Goal: Navigation & Orientation: Find specific page/section

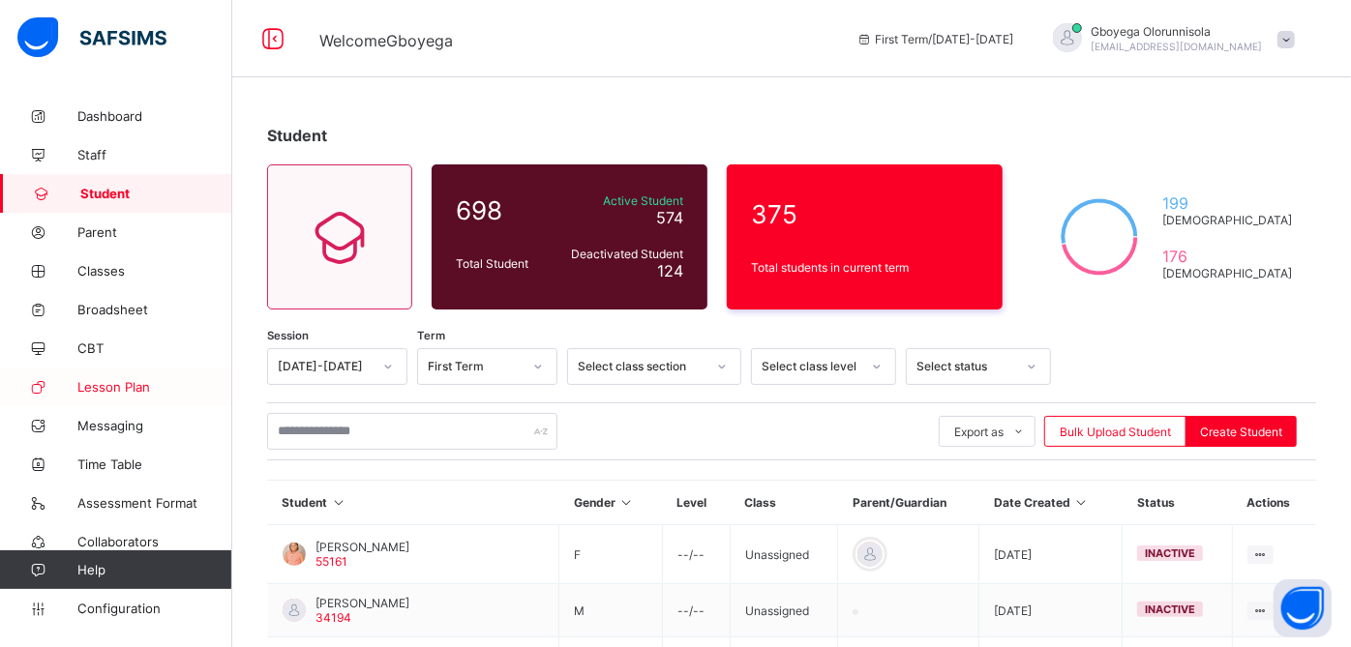
click at [134, 388] on span "Lesson Plan" at bounding box center [154, 386] width 155 height 15
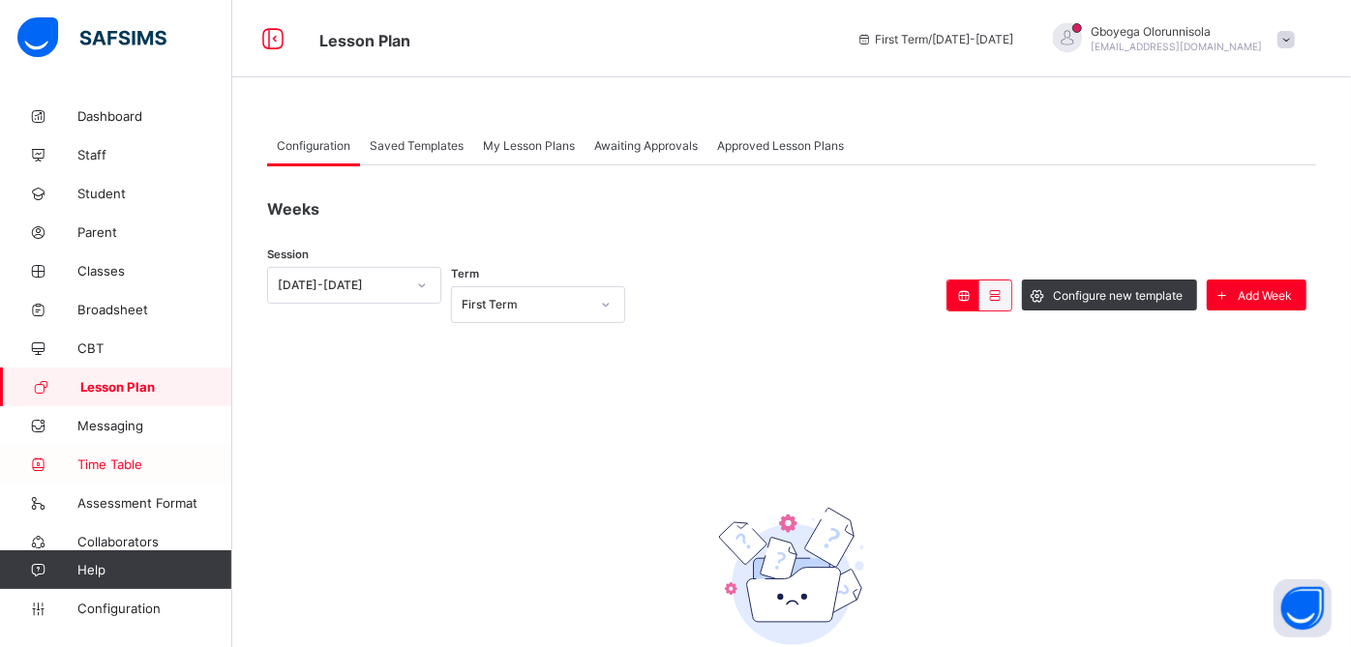
click at [132, 445] on link "Time Table" at bounding box center [116, 464] width 232 height 39
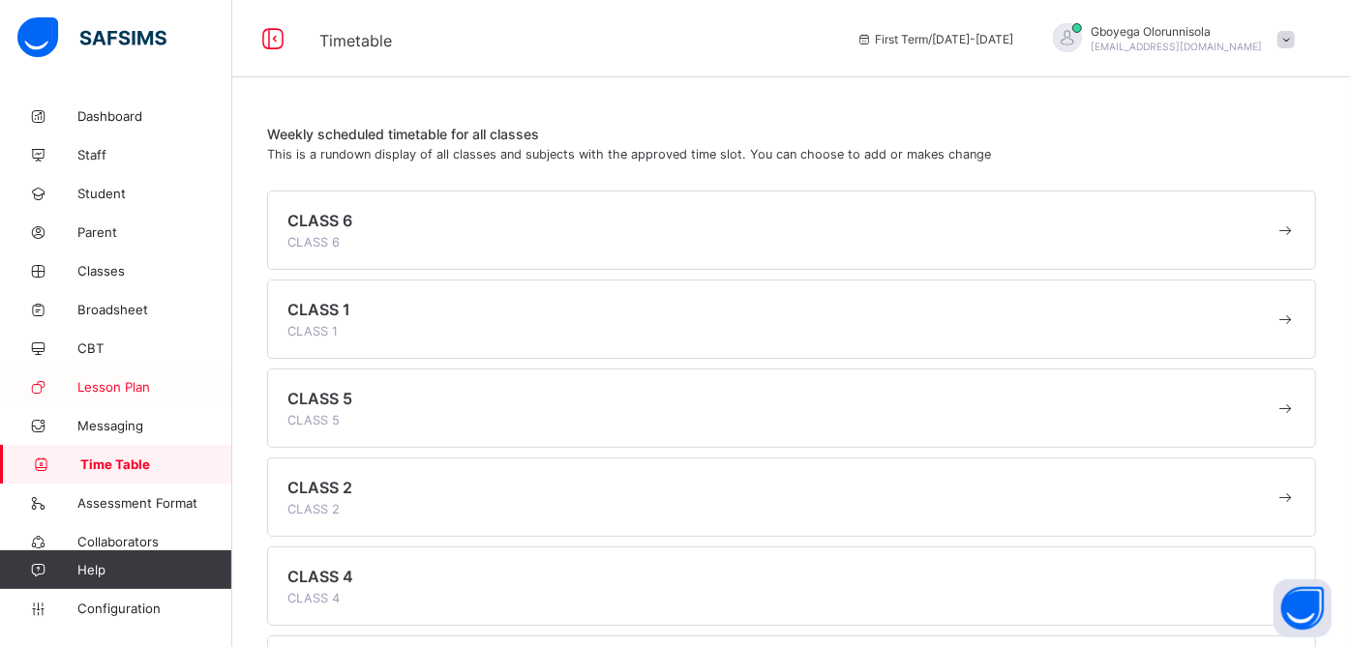
scroll to position [93, 0]
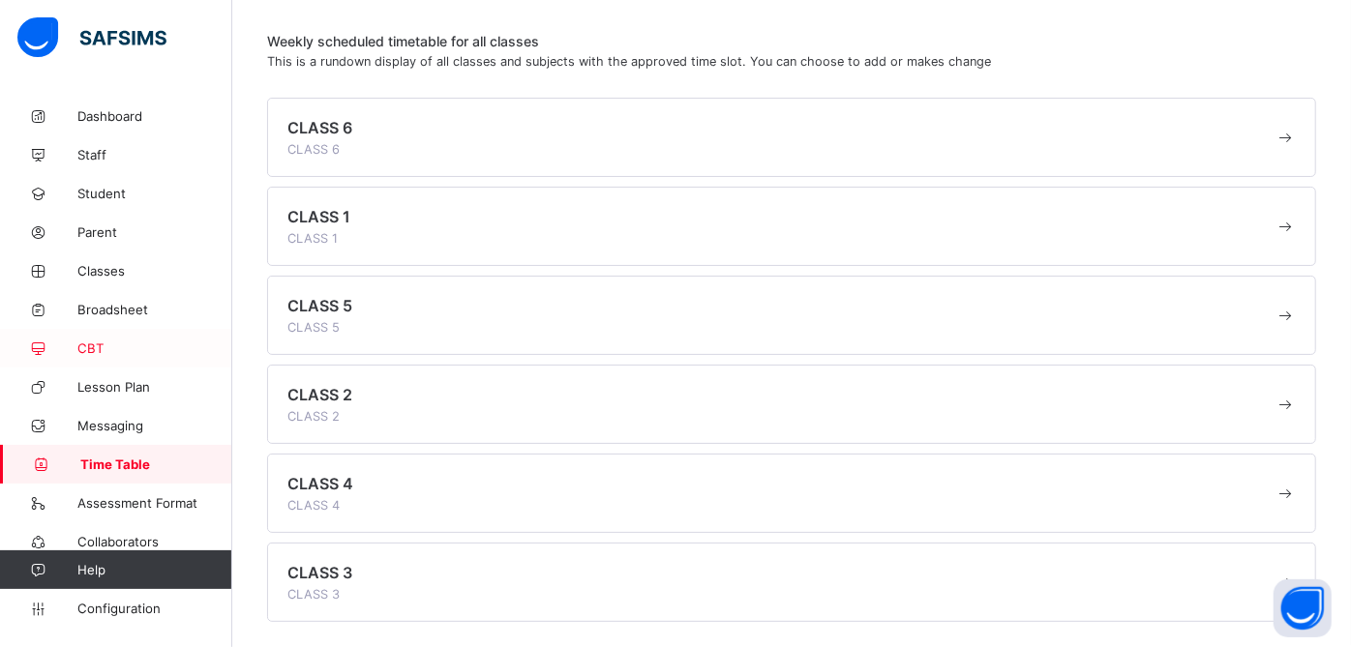
click at [119, 335] on link "CBT" at bounding box center [116, 348] width 232 height 39
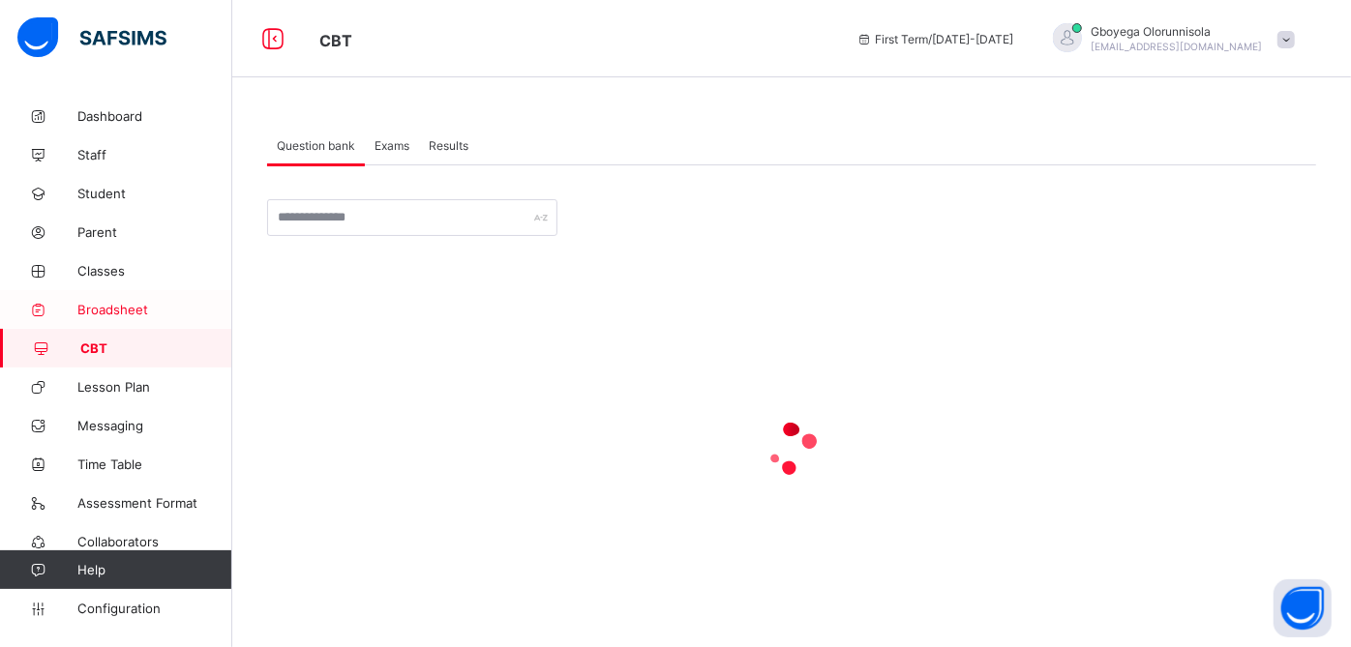
click at [127, 298] on link "Broadsheet" at bounding box center [116, 309] width 232 height 39
